Goal: Task Accomplishment & Management: Manage account settings

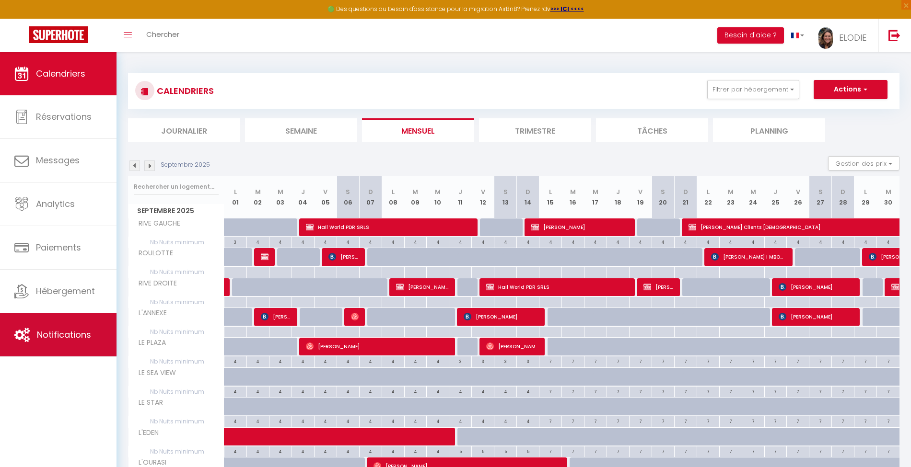
scroll to position [127, 0]
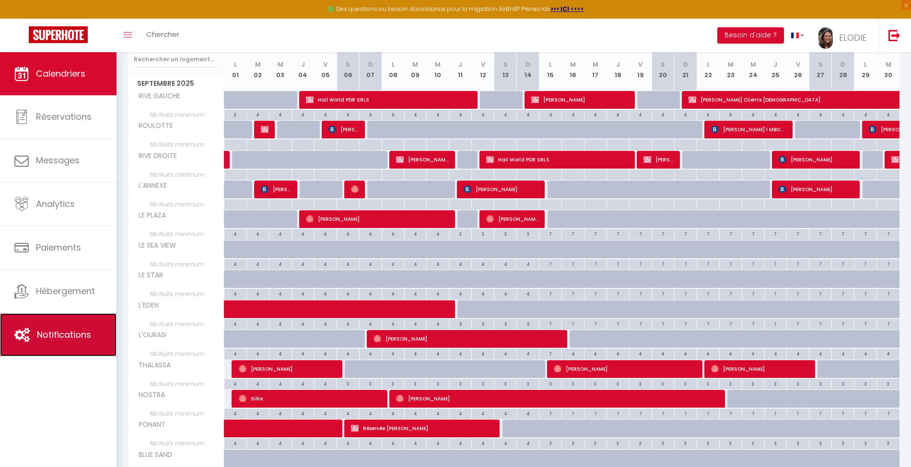
click at [87, 329] on span "Notifications" at bounding box center [64, 335] width 54 height 12
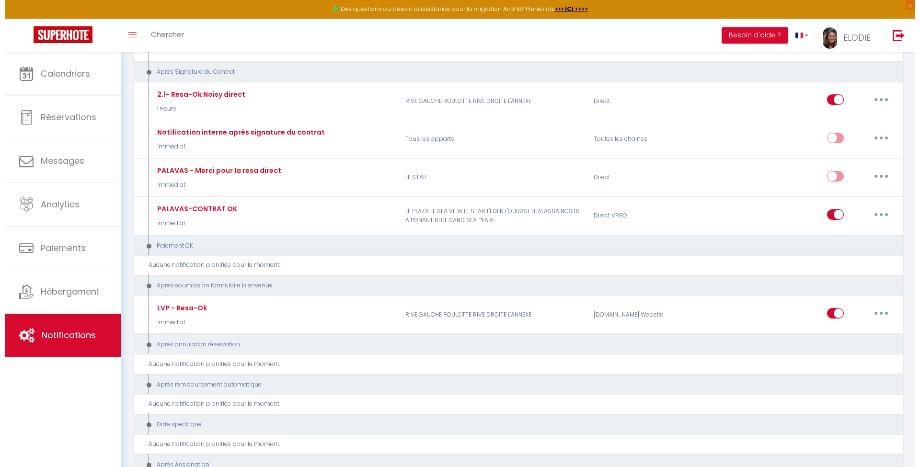
scroll to position [1829, 0]
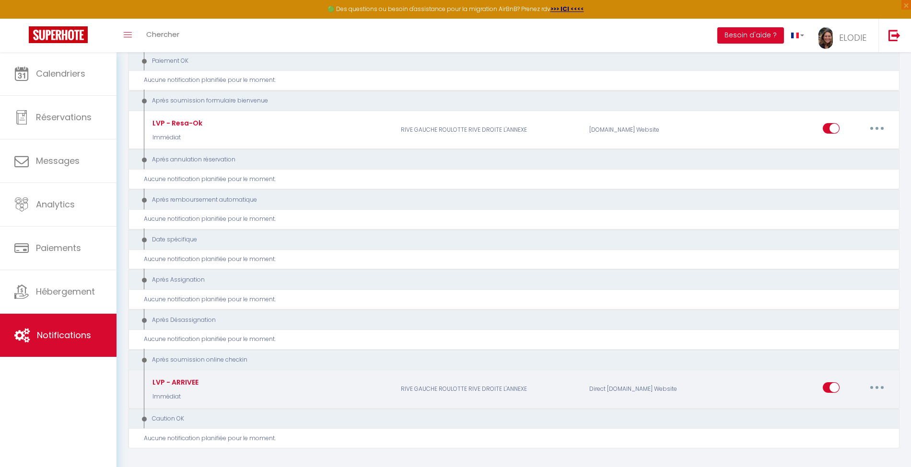
click at [348, 375] on div "LVP - ARRIVEE Immédiat" at bounding box center [269, 389] width 251 height 28
click at [882, 380] on button "button" at bounding box center [876, 387] width 27 height 15
click at [836, 402] on link "Editer" at bounding box center [851, 410] width 71 height 16
type input "LVP - ARRIVEE"
select select "23"
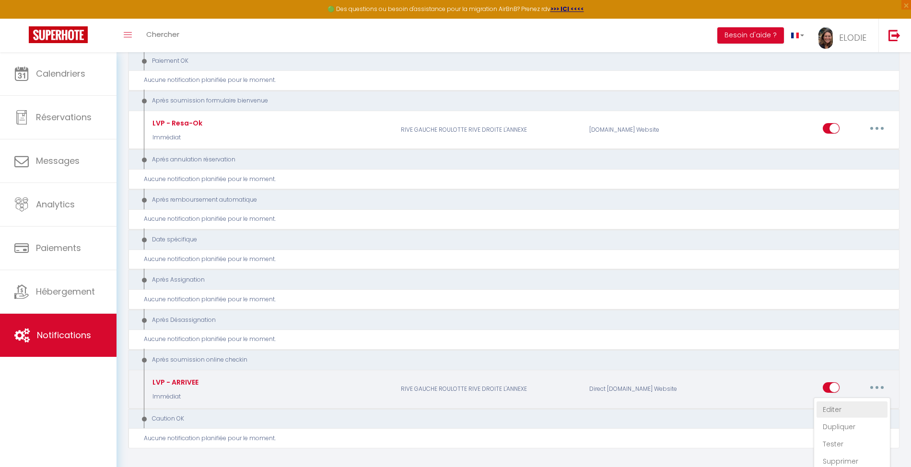
select select "Immédiat"
select select "if_booking_is_paid"
checkbox input "true"
checkbox input "false"
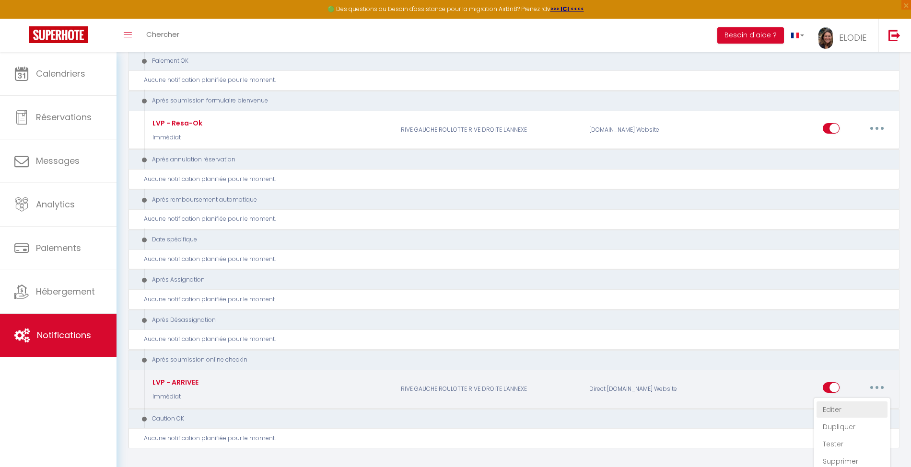
radio input "true"
type input "Votre arrivée au [GEOGRAPHIC_DATA]"
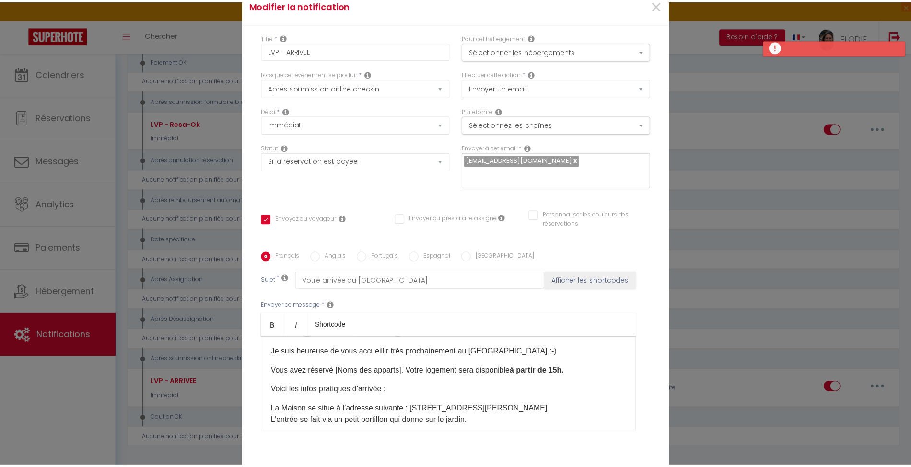
scroll to position [0, 0]
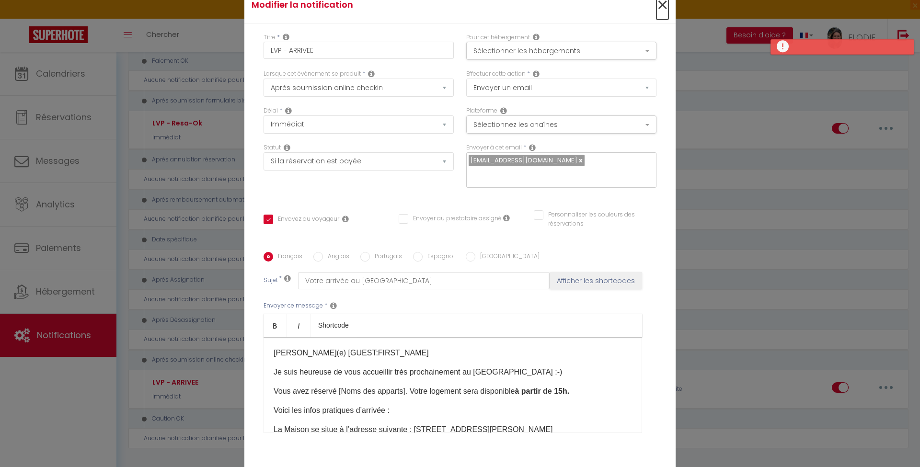
click at [657, 7] on span "×" at bounding box center [663, 5] width 12 height 29
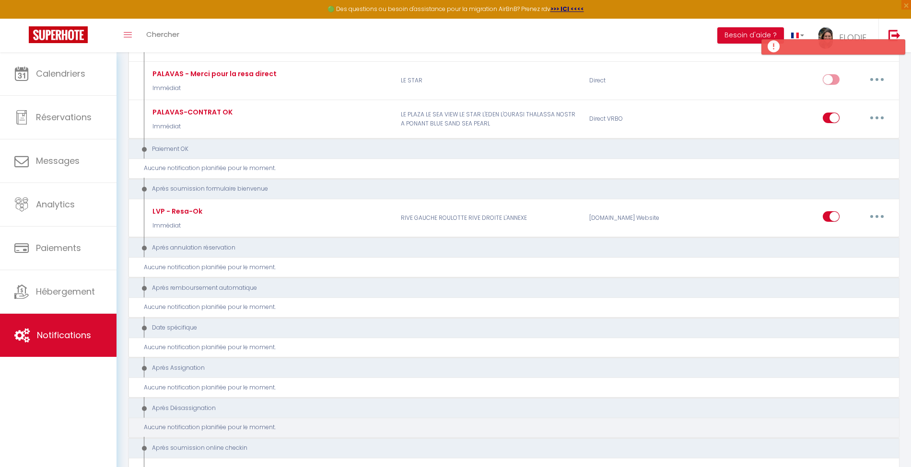
scroll to position [1637, 0]
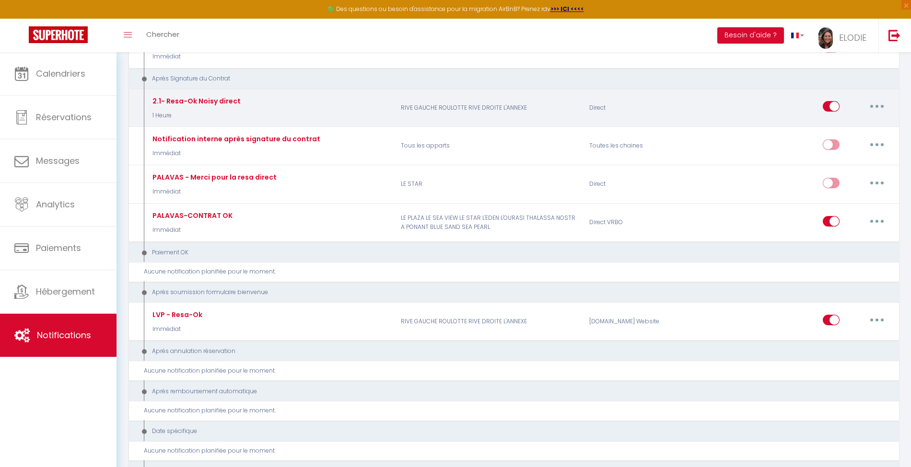
click at [887, 99] on button "button" at bounding box center [876, 106] width 27 height 15
click at [825, 120] on link "Editer" at bounding box center [851, 128] width 71 height 16
type input "2.1- Resa-Ok Noisy direct"
select select "15"
select select "1 Heure"
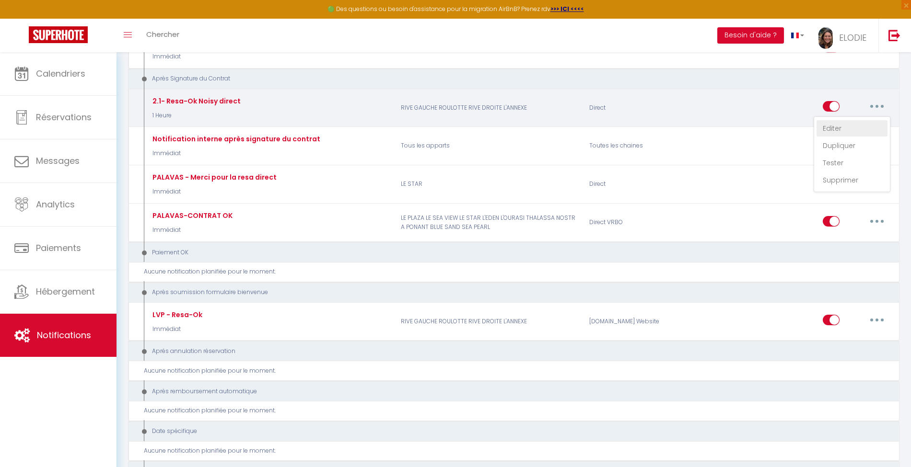
checkbox input "true"
checkbox input "false"
type input "Merci pour votre réservation"
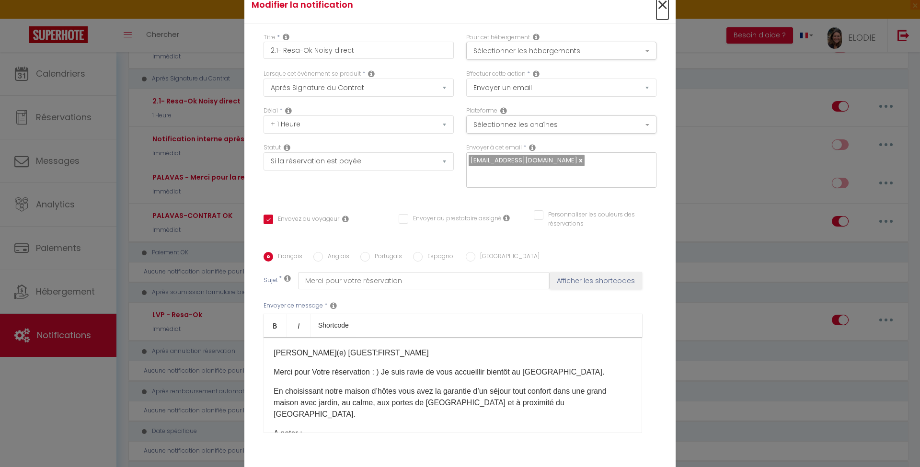
click at [657, 8] on span "×" at bounding box center [663, 5] width 12 height 29
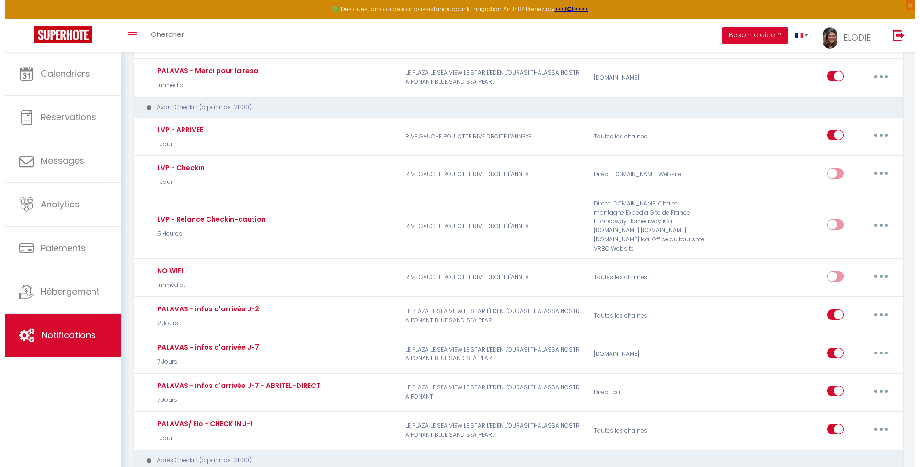
scroll to position [317, 0]
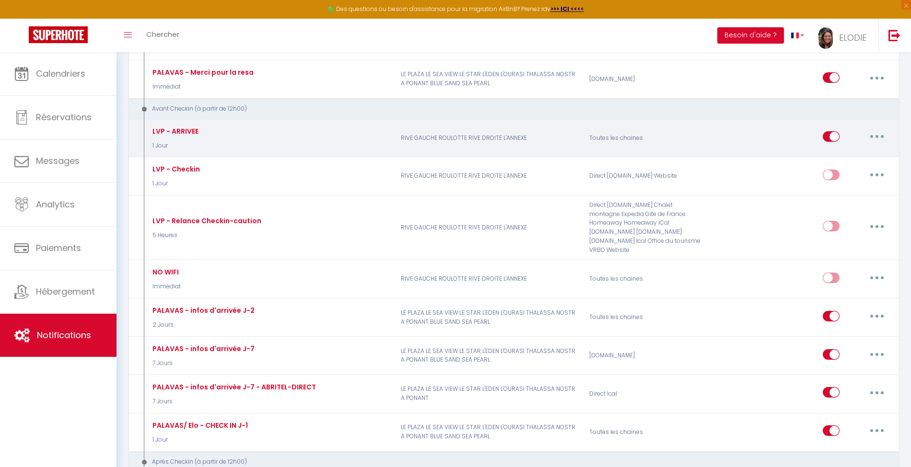
click at [876, 130] on button "button" at bounding box center [876, 136] width 27 height 15
click at [837, 156] on link "Editer" at bounding box center [851, 159] width 71 height 16
type input "LVP - ARRIVEE"
select select "2"
select select "1 Jour"
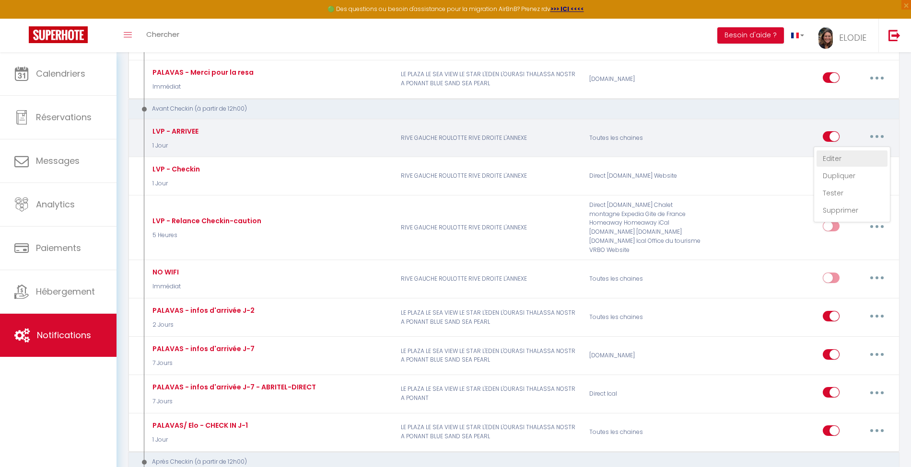
select select
checkbox input "true"
checkbox input "false"
type input "Votre arrivée au [GEOGRAPHIC_DATA]"
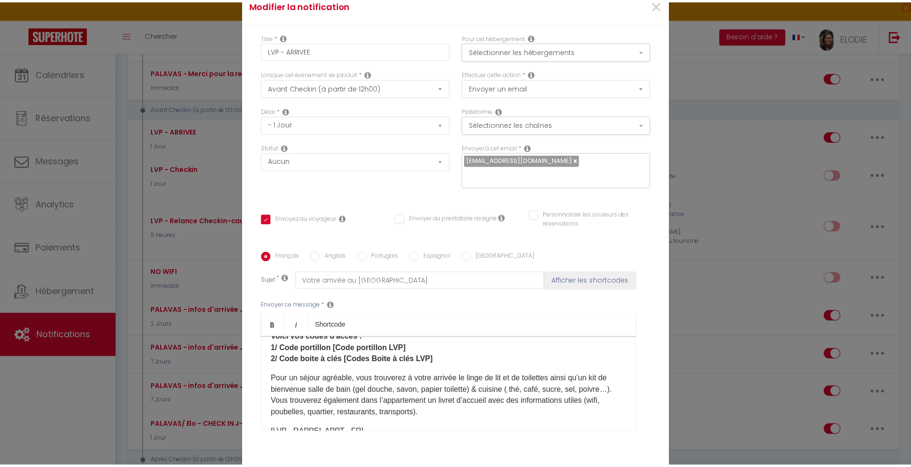
scroll to position [144, 0]
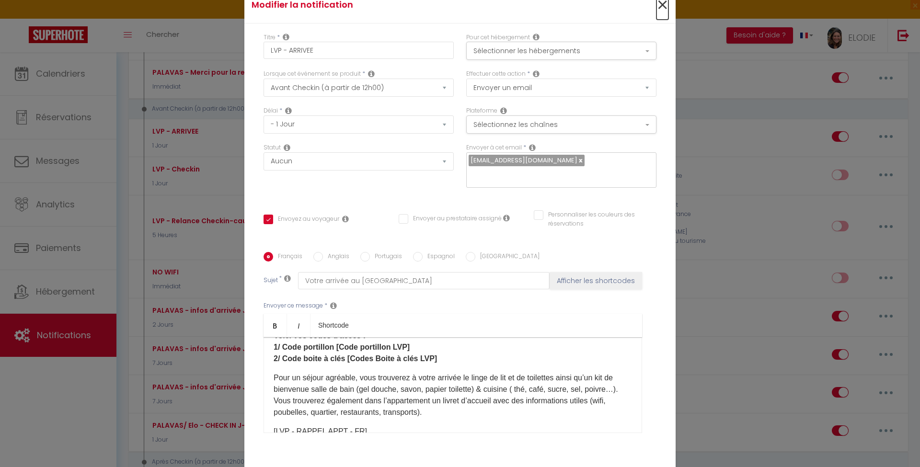
click at [659, 9] on span "×" at bounding box center [663, 5] width 12 height 29
